Goal: Ask a question

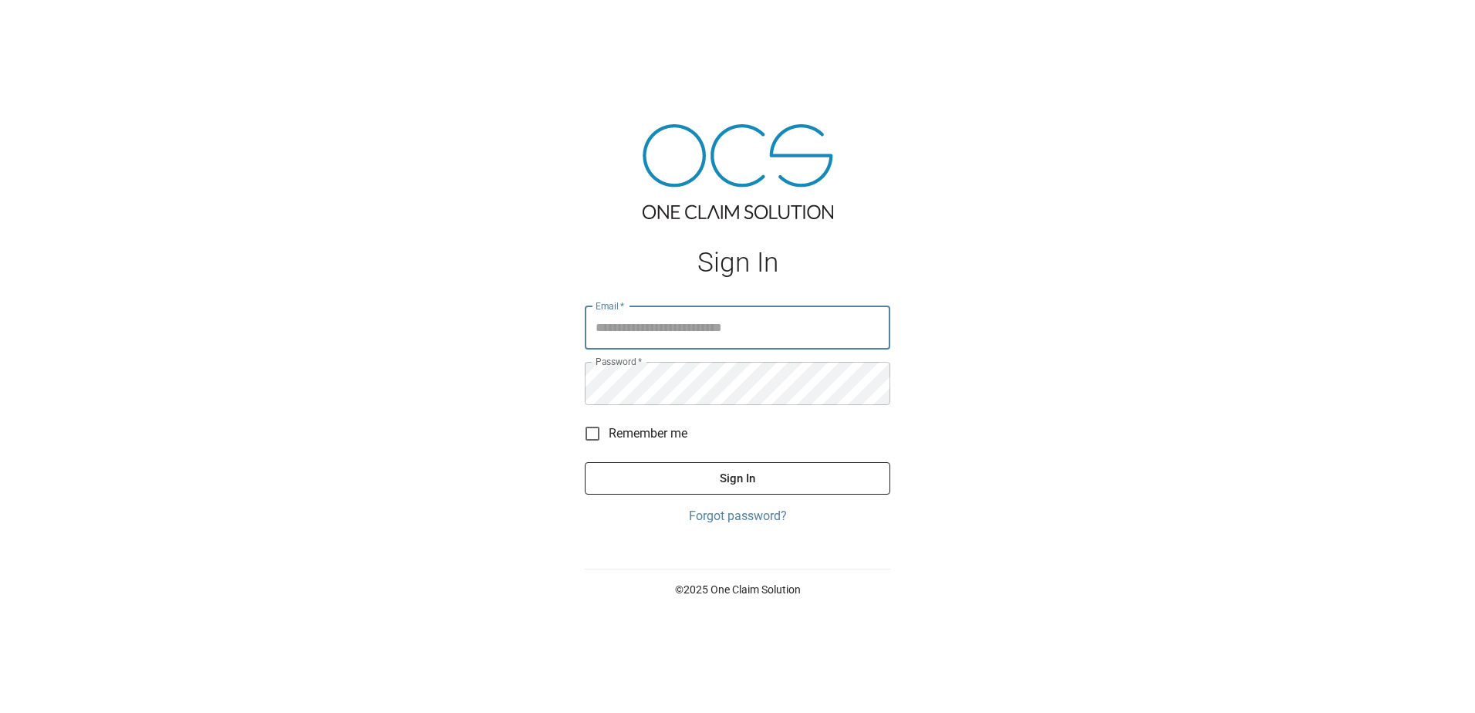
type input "**********"
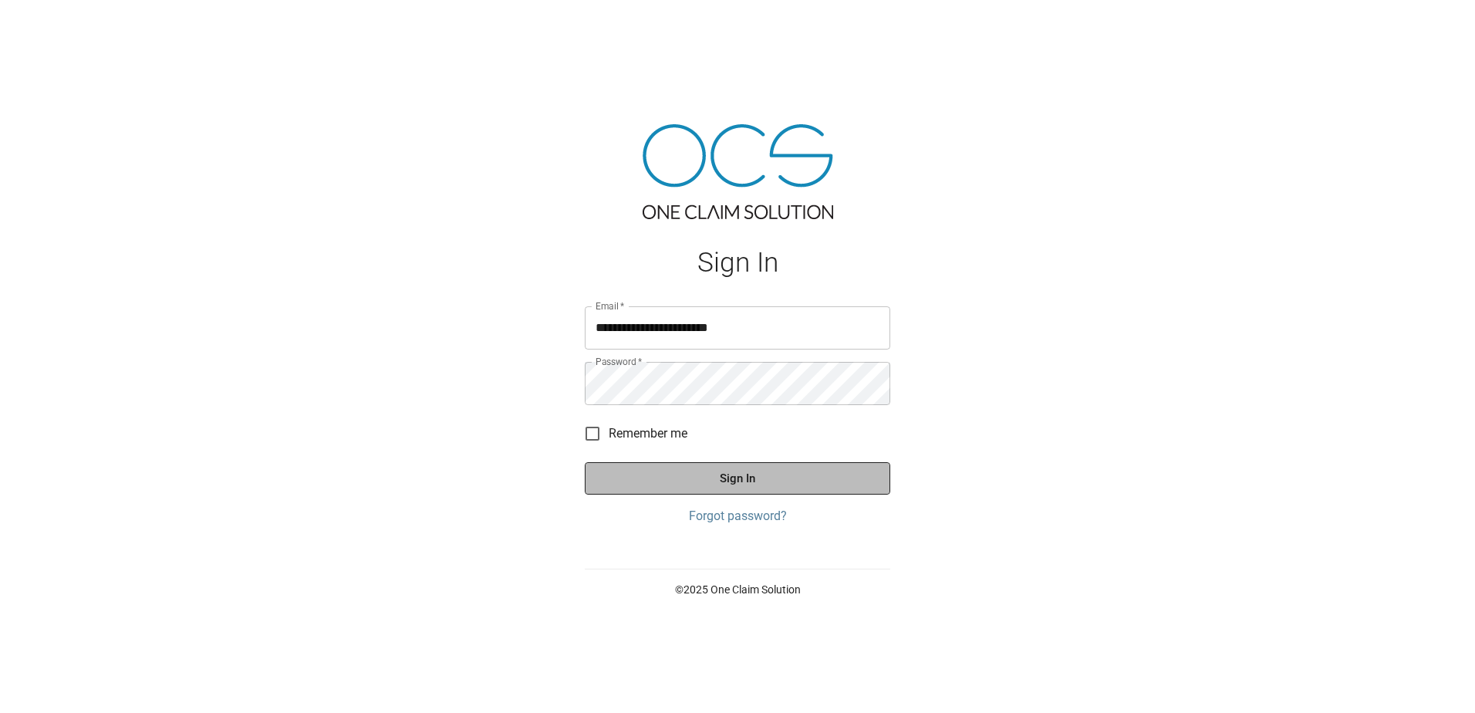
click at [748, 479] on button "Sign In" at bounding box center [738, 478] width 306 height 32
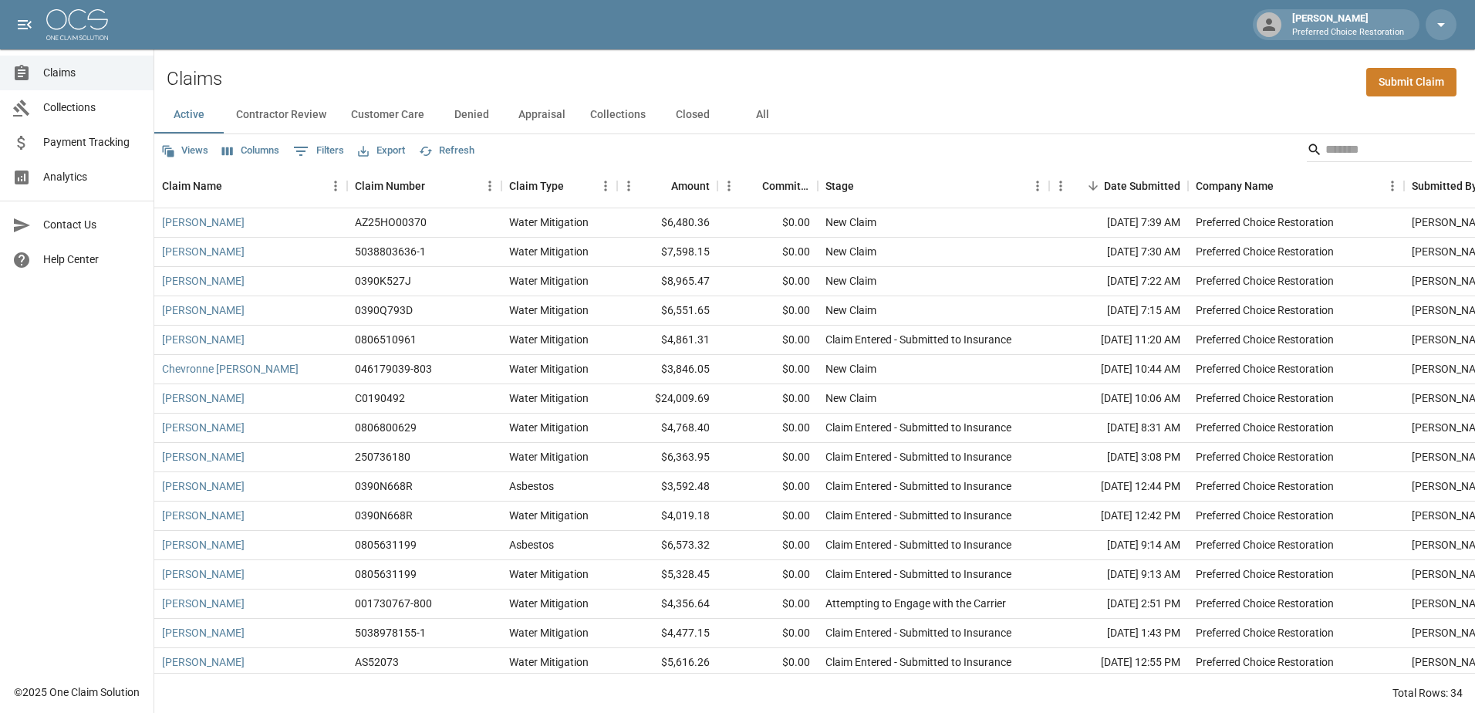
scroll to position [544, 0]
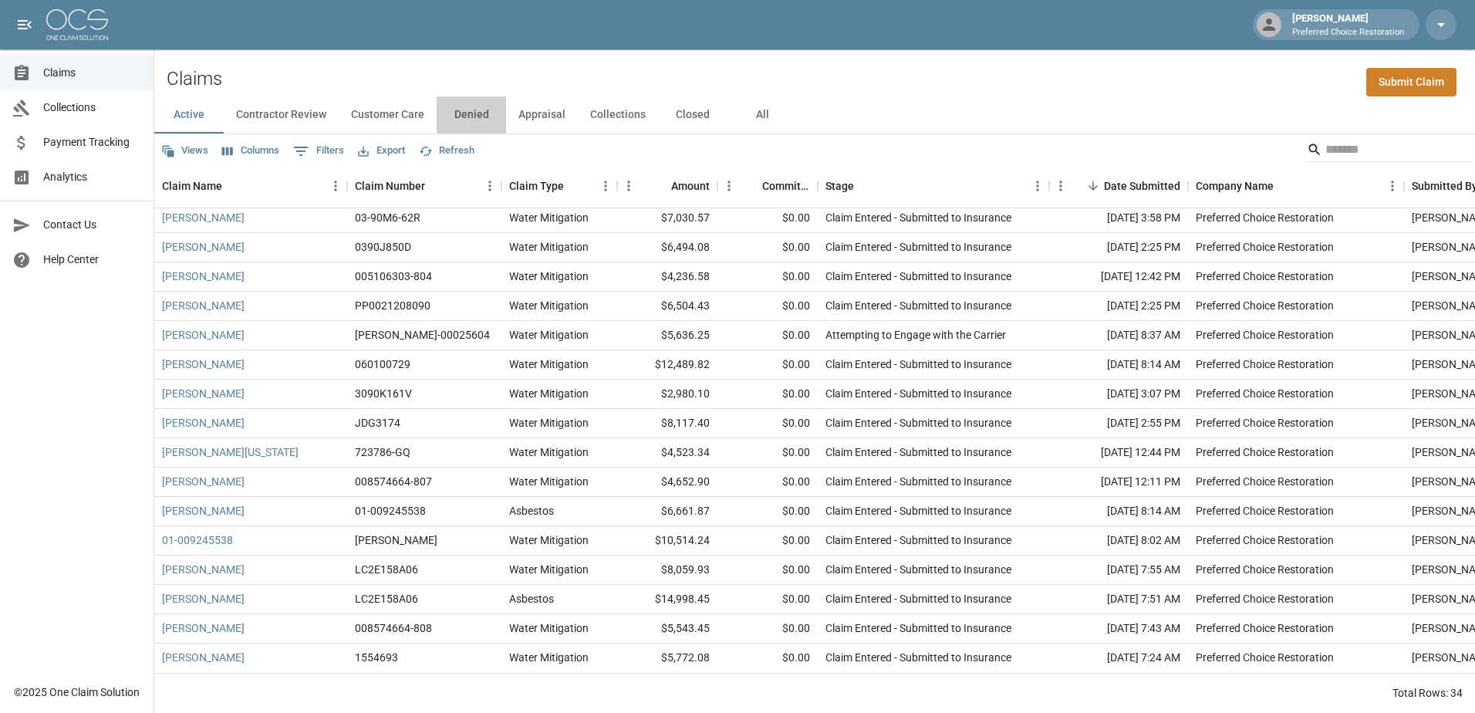
click at [471, 113] on button "Denied" at bounding box center [471, 114] width 69 height 37
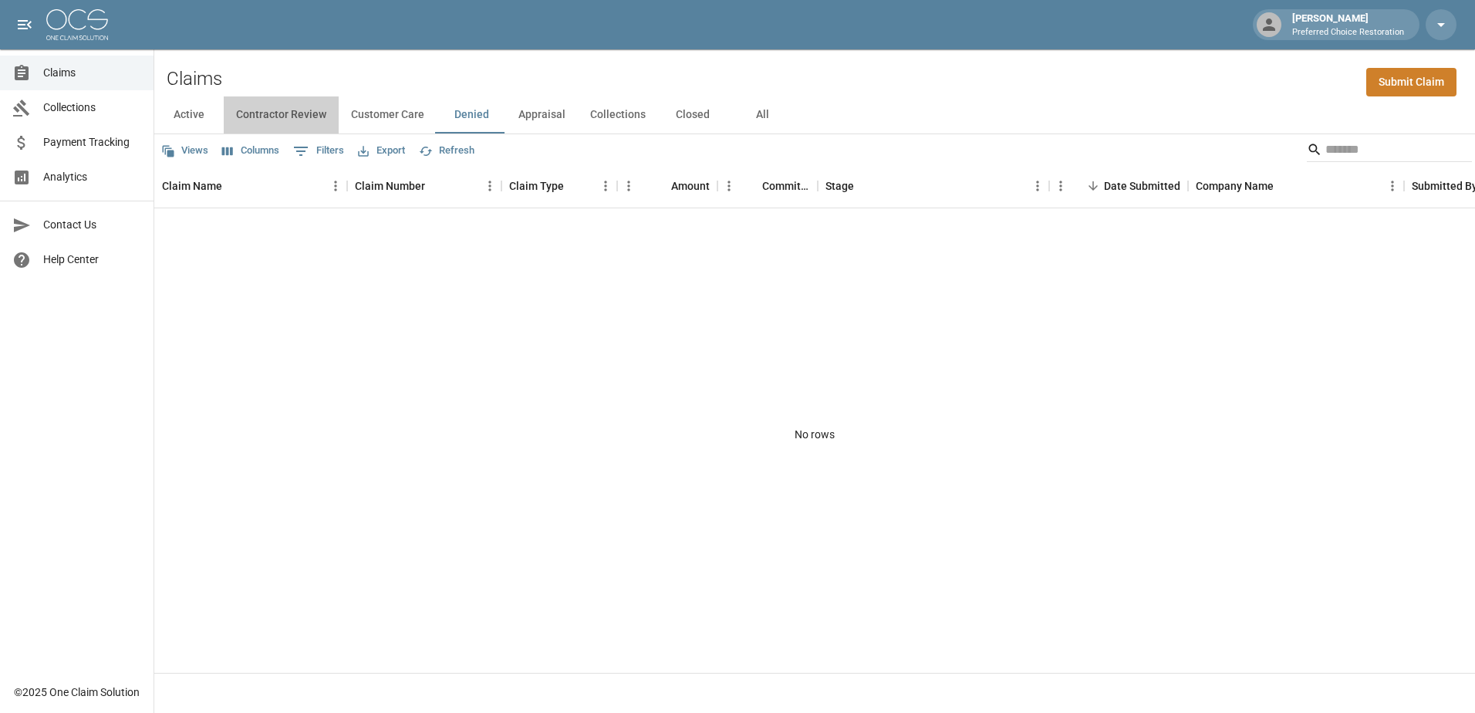
click at [259, 112] on button "Contractor Review" at bounding box center [281, 114] width 115 height 37
click at [184, 116] on button "Active" at bounding box center [188, 114] width 69 height 37
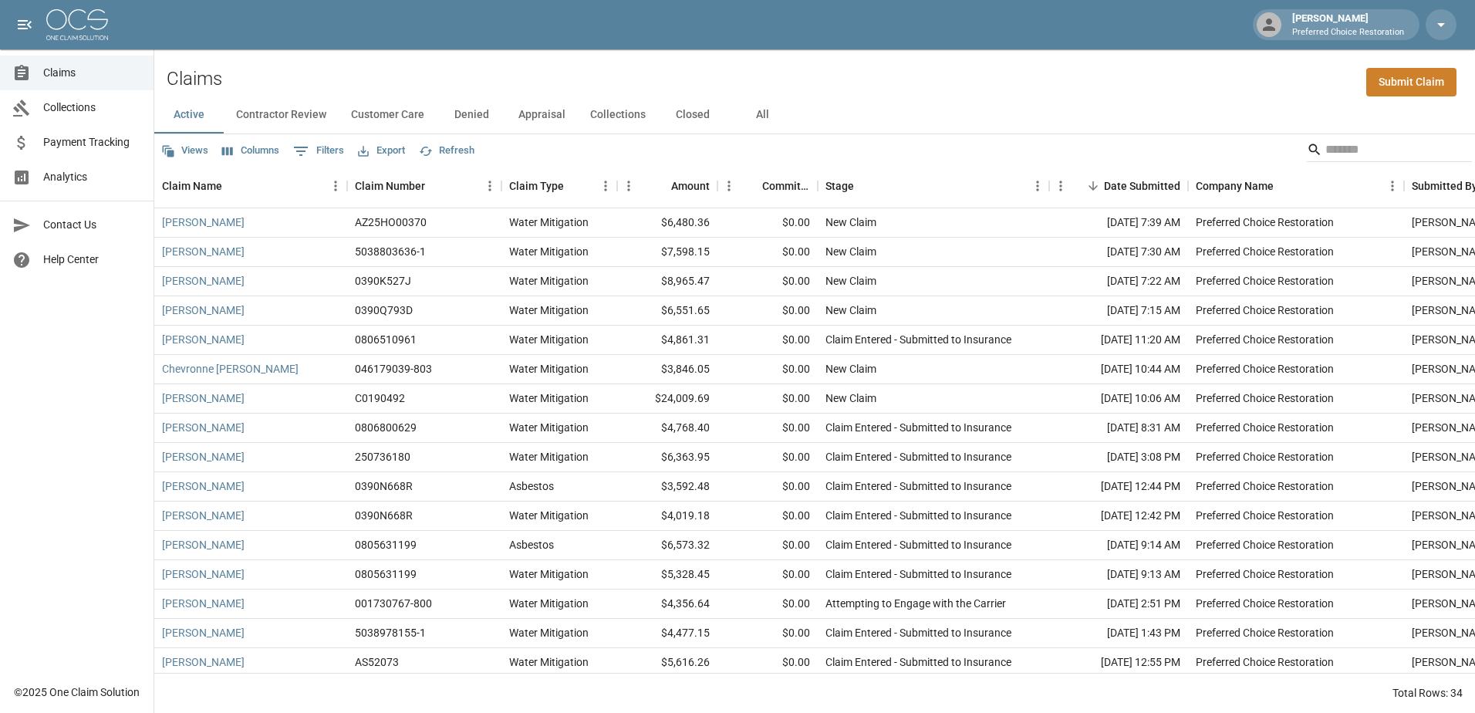
click at [79, 225] on span "Contact Us" at bounding box center [92, 225] width 98 height 16
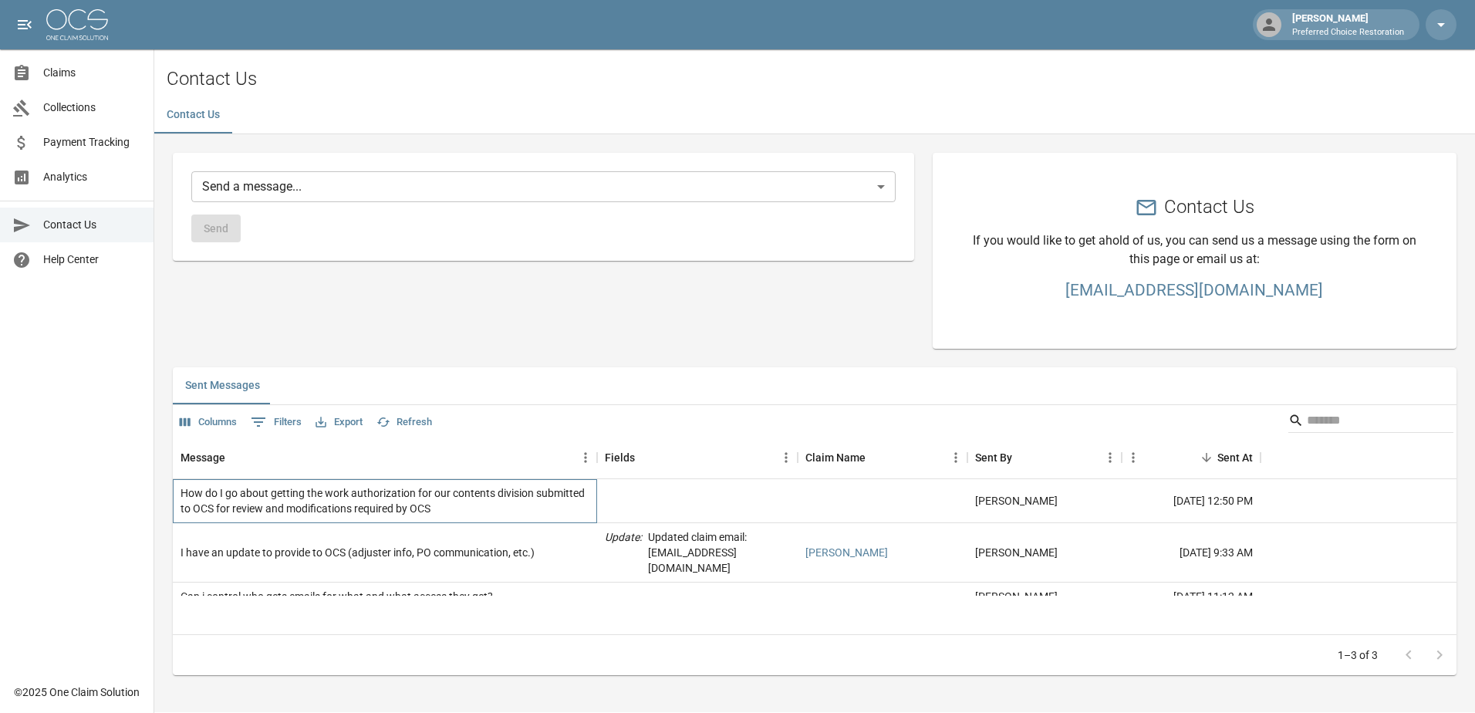
click at [373, 500] on div "How do I go about getting the work authorization for our contents division subm…" at bounding box center [385, 500] width 409 height 31
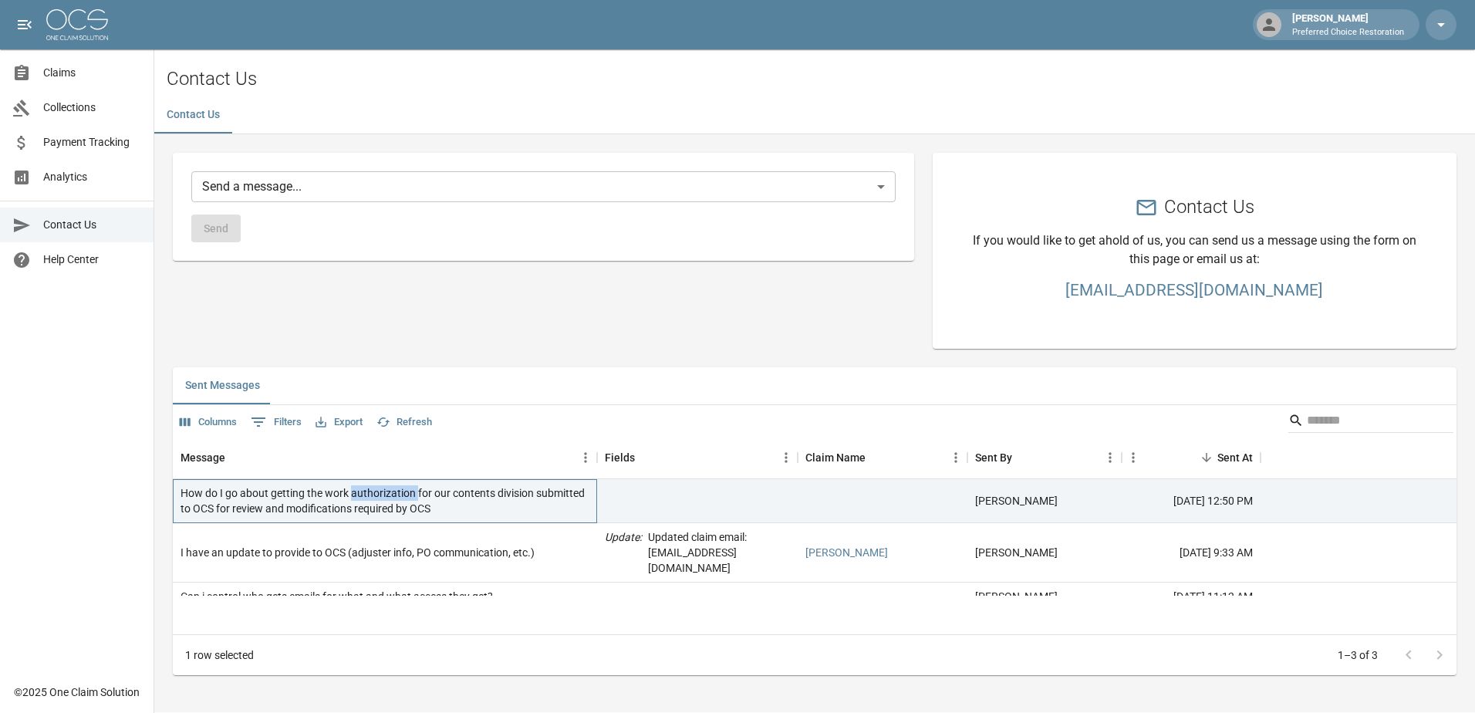
click at [372, 500] on div "How do I go about getting the work authorization for our contents division subm…" at bounding box center [385, 500] width 409 height 31
click at [372, 499] on div "How do I go about getting the work authorization for our contents division subm…" at bounding box center [385, 500] width 409 height 31
